Goal: Task Accomplishment & Management: Manage account settings

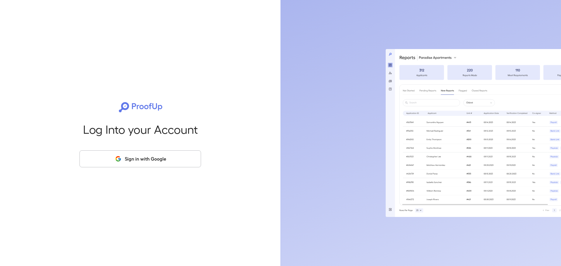
click at [134, 162] on button "Sign in with Google" at bounding box center [141, 159] width 122 height 17
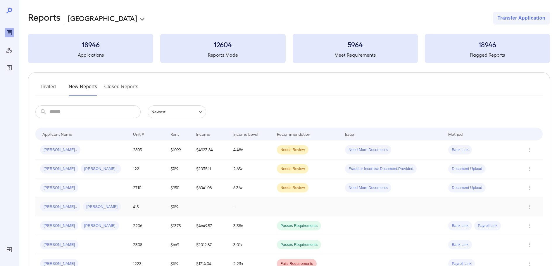
click at [104, 206] on div "[PERSON_NAME].. [PERSON_NAME]" at bounding box center [82, 206] width 84 height 9
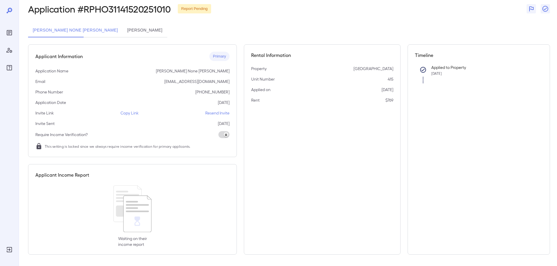
scroll to position [30, 0]
click at [214, 113] on p "Resend Invite" at bounding box center [217, 113] width 24 height 6
click at [122, 32] on button "[PERSON_NAME]" at bounding box center [144, 30] width 44 height 14
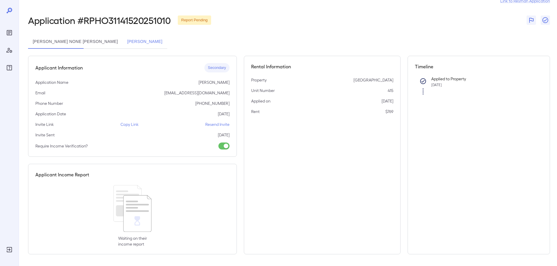
scroll to position [18, 0]
click at [216, 123] on p "Resend Invite" at bounding box center [217, 125] width 24 height 6
click at [67, 42] on button "[PERSON_NAME] None [PERSON_NAME]" at bounding box center [75, 42] width 94 height 14
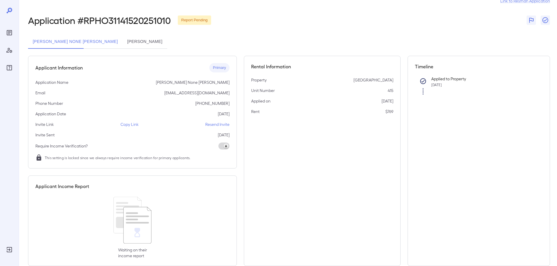
click at [122, 39] on button "[PERSON_NAME]" at bounding box center [144, 42] width 44 height 14
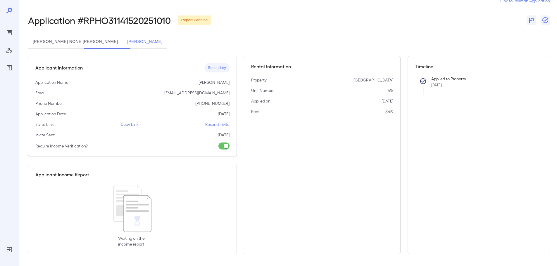
click at [52, 42] on button "[PERSON_NAME] None [PERSON_NAME]" at bounding box center [75, 42] width 94 height 14
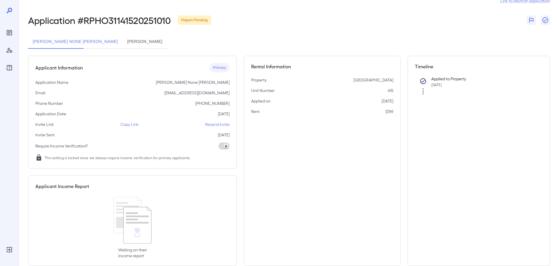
click at [122, 43] on button "[PERSON_NAME]" at bounding box center [144, 42] width 44 height 14
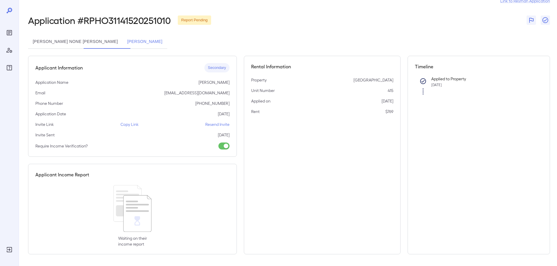
click at [63, 43] on button "[PERSON_NAME] None [PERSON_NAME]" at bounding box center [75, 42] width 94 height 14
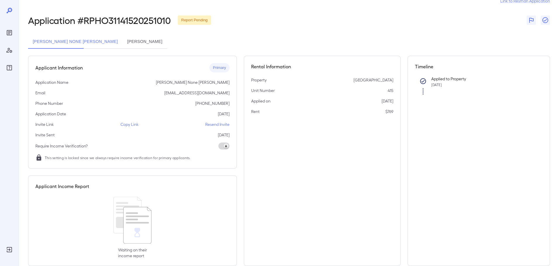
click at [122, 38] on button "[PERSON_NAME]" at bounding box center [144, 42] width 44 height 14
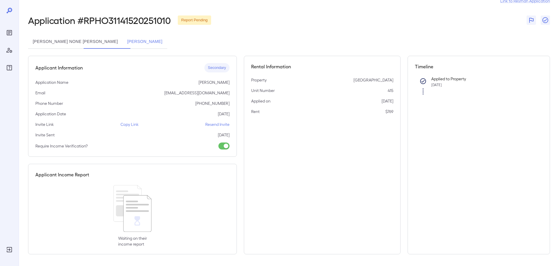
click at [66, 39] on button "[PERSON_NAME] None [PERSON_NAME]" at bounding box center [75, 42] width 94 height 14
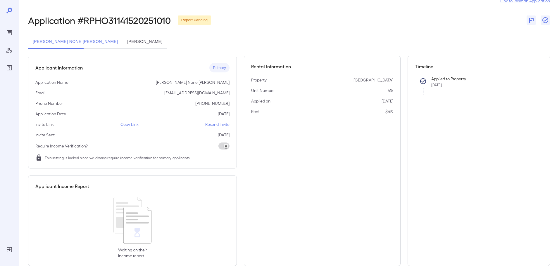
click at [122, 43] on button "[PERSON_NAME]" at bounding box center [144, 42] width 44 height 14
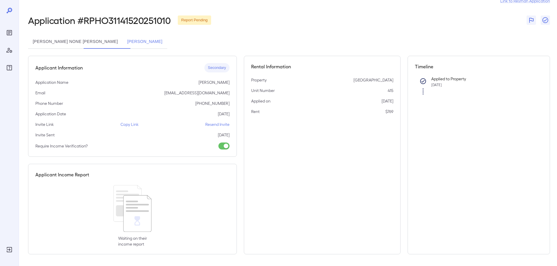
click at [62, 43] on button "[PERSON_NAME] None [PERSON_NAME]" at bounding box center [75, 42] width 94 height 14
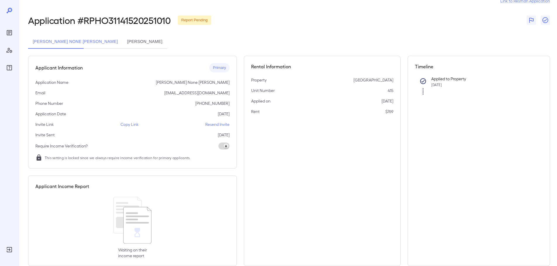
click at [122, 43] on button "[PERSON_NAME]" at bounding box center [144, 42] width 44 height 14
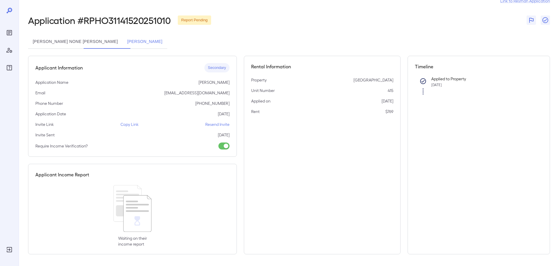
click at [51, 42] on button "[PERSON_NAME] None [PERSON_NAME]" at bounding box center [75, 42] width 94 height 14
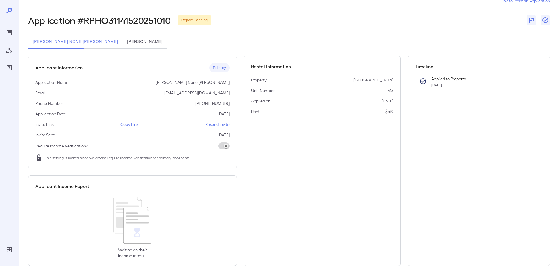
click at [122, 39] on button "[PERSON_NAME]" at bounding box center [144, 42] width 44 height 14
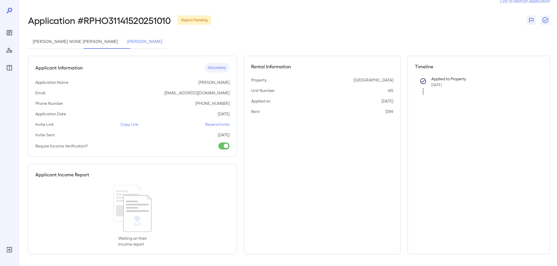
click at [47, 42] on button "[PERSON_NAME] None [PERSON_NAME]" at bounding box center [75, 42] width 94 height 14
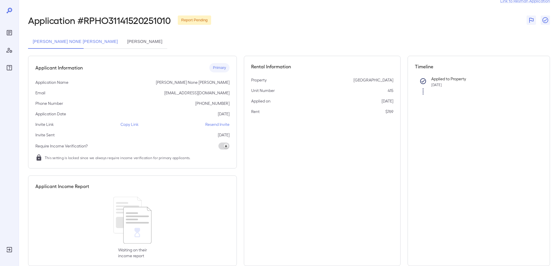
click at [122, 42] on button "[PERSON_NAME]" at bounding box center [144, 42] width 44 height 14
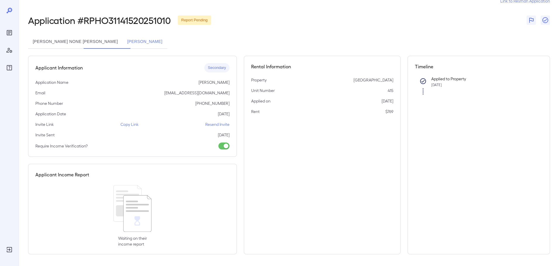
click at [64, 42] on button "[PERSON_NAME] None [PERSON_NAME]" at bounding box center [75, 42] width 94 height 14
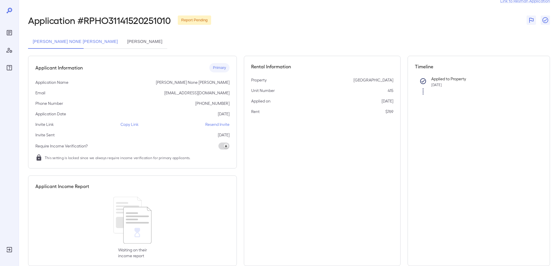
click at [122, 40] on button "[PERSON_NAME]" at bounding box center [144, 42] width 44 height 14
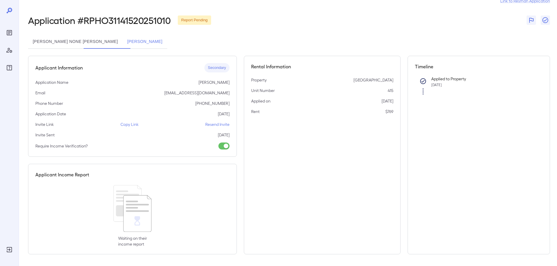
click at [69, 39] on button "[PERSON_NAME] None [PERSON_NAME]" at bounding box center [75, 42] width 94 height 14
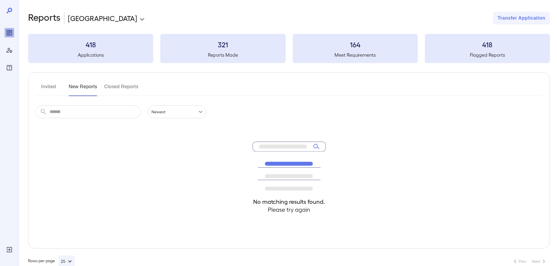
click at [96, 110] on input "text" at bounding box center [95, 112] width 91 height 13
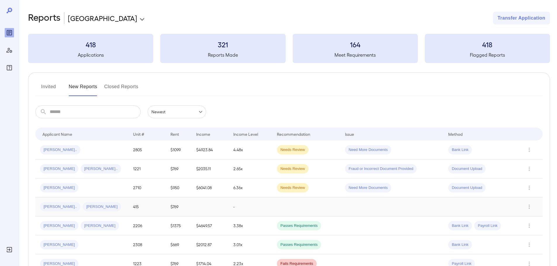
click at [108, 208] on div "[PERSON_NAME].. [PERSON_NAME]" at bounding box center [82, 206] width 84 height 9
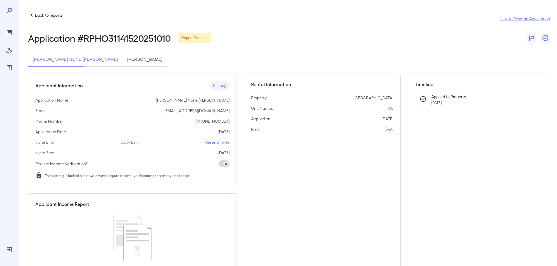
click at [122, 58] on button "[PERSON_NAME]" at bounding box center [144, 60] width 44 height 14
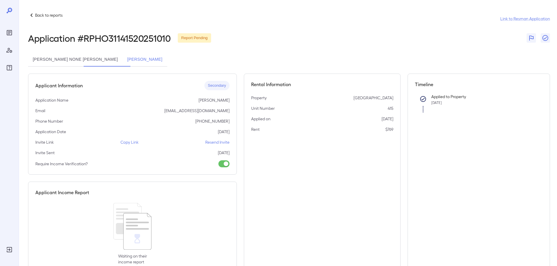
click at [63, 58] on button "[PERSON_NAME] None [PERSON_NAME]" at bounding box center [75, 60] width 94 height 14
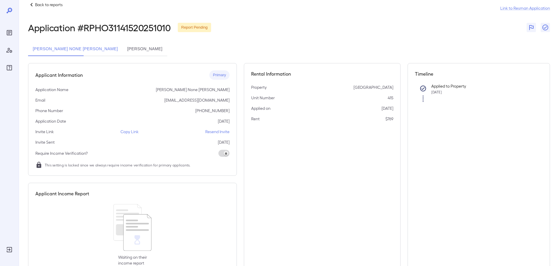
scroll to position [0, 0]
